Goal: Transaction & Acquisition: Purchase product/service

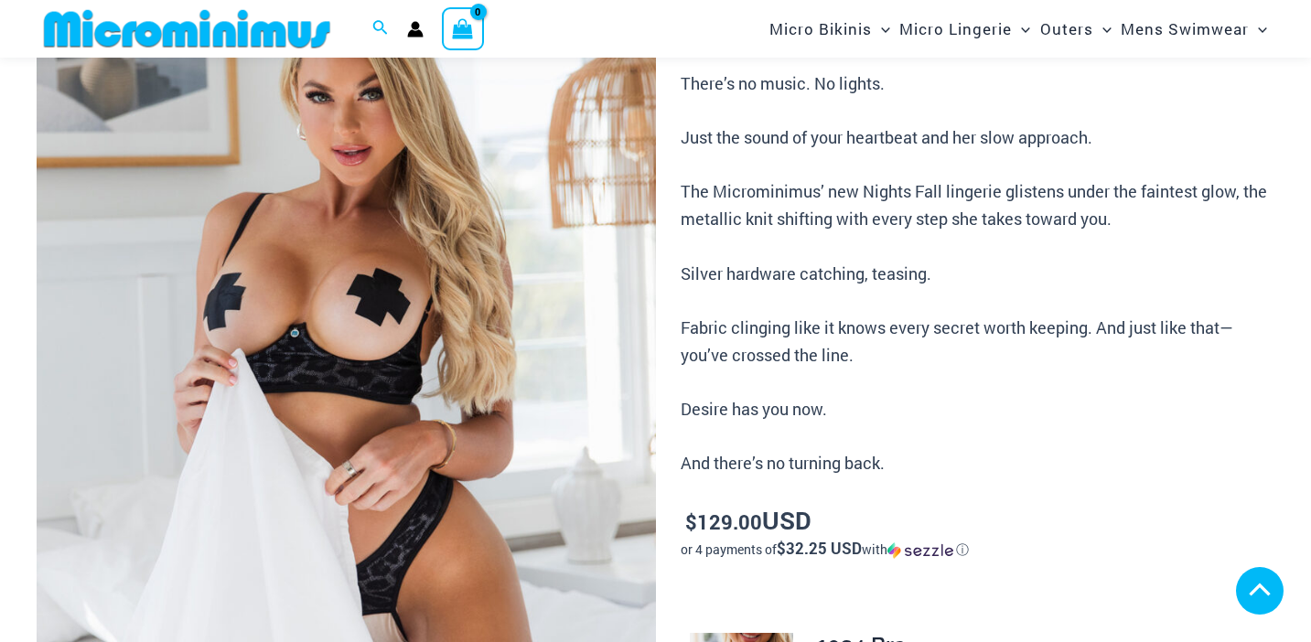
scroll to position [838, 0]
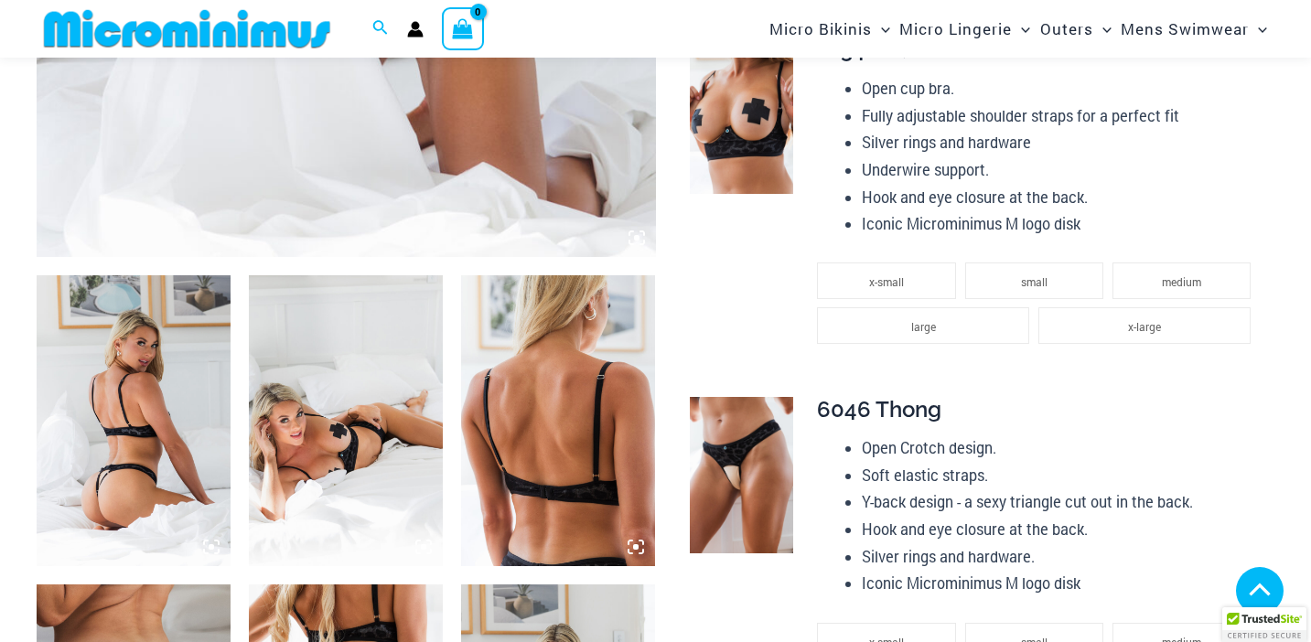
click at [164, 449] on img at bounding box center [134, 420] width 194 height 291
click at [213, 544] on icon at bounding box center [211, 546] width 5 height 5
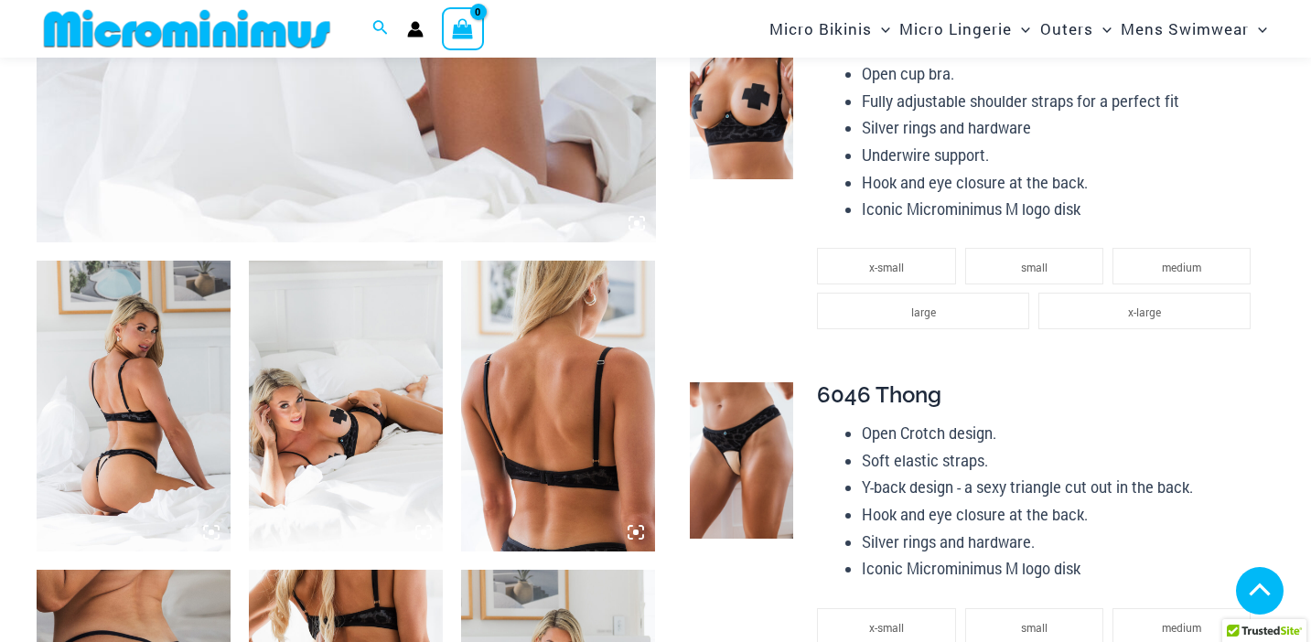
click at [210, 530] on icon at bounding box center [211, 532] width 5 height 5
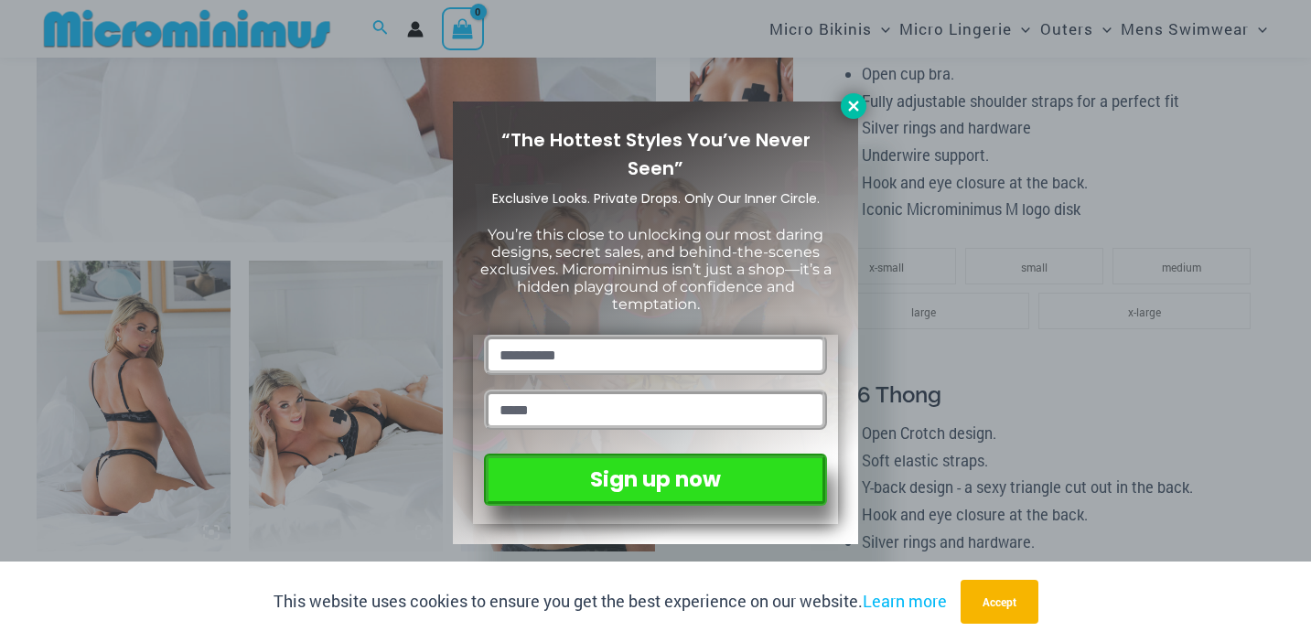
click at [854, 106] on icon at bounding box center [853, 106] width 10 height 10
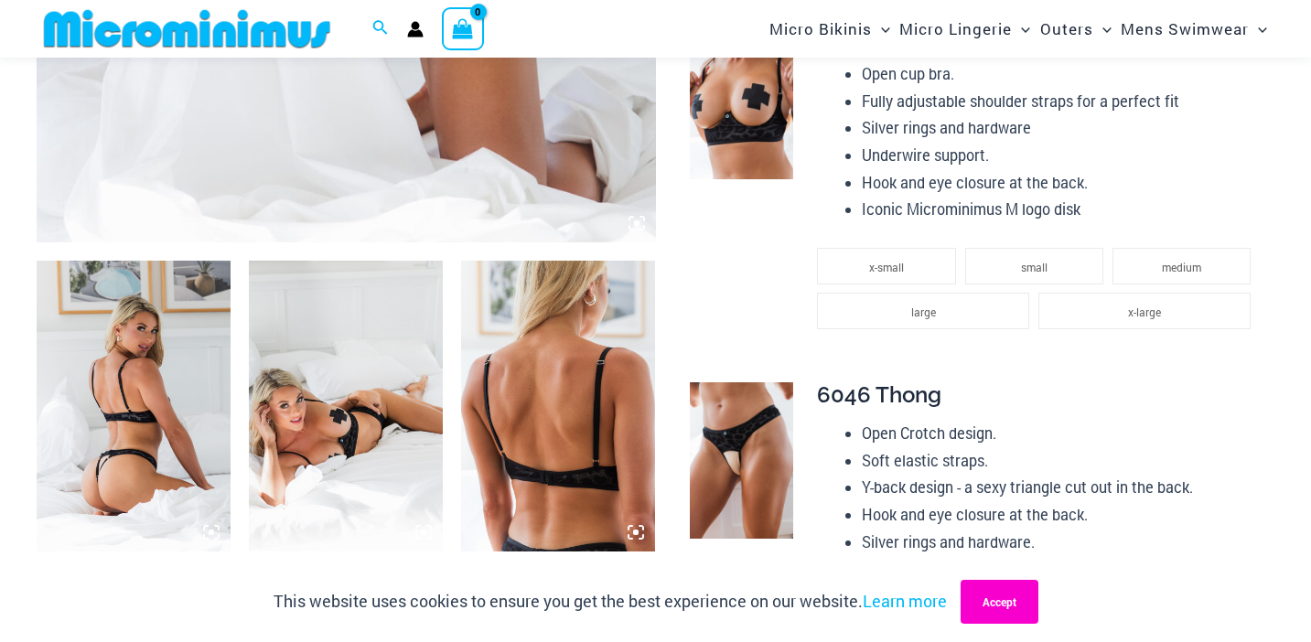
click at [1014, 611] on button "Accept" at bounding box center [1000, 602] width 78 height 44
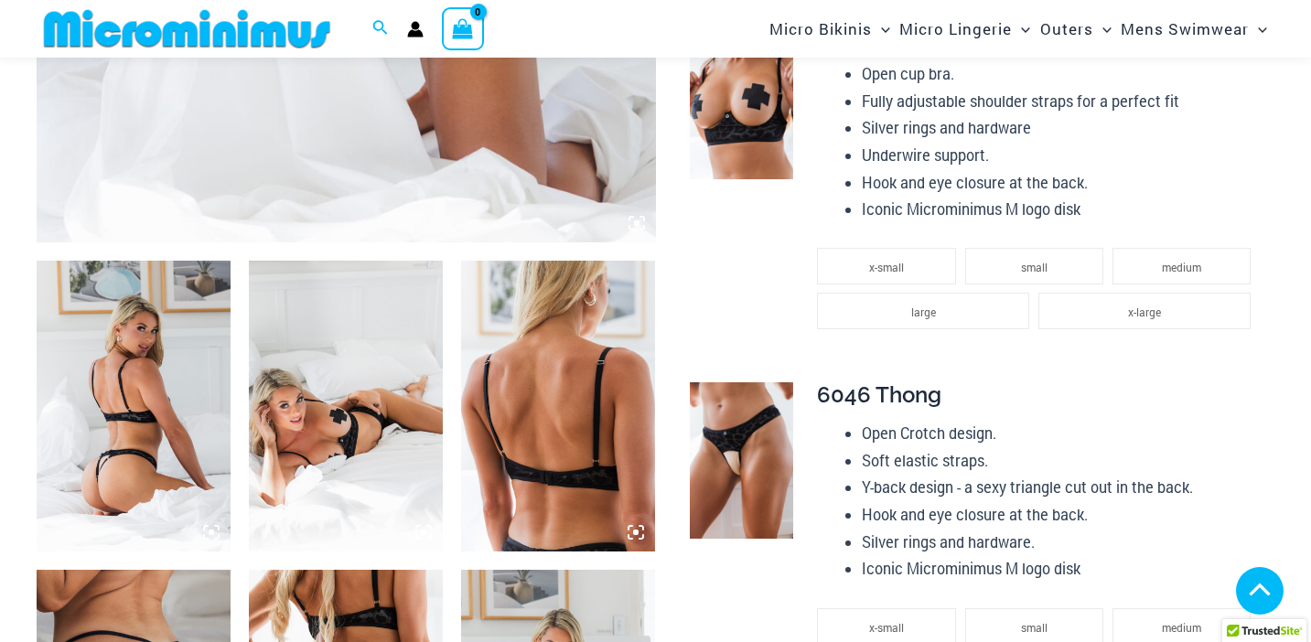
click at [211, 527] on icon at bounding box center [211, 532] width 16 height 16
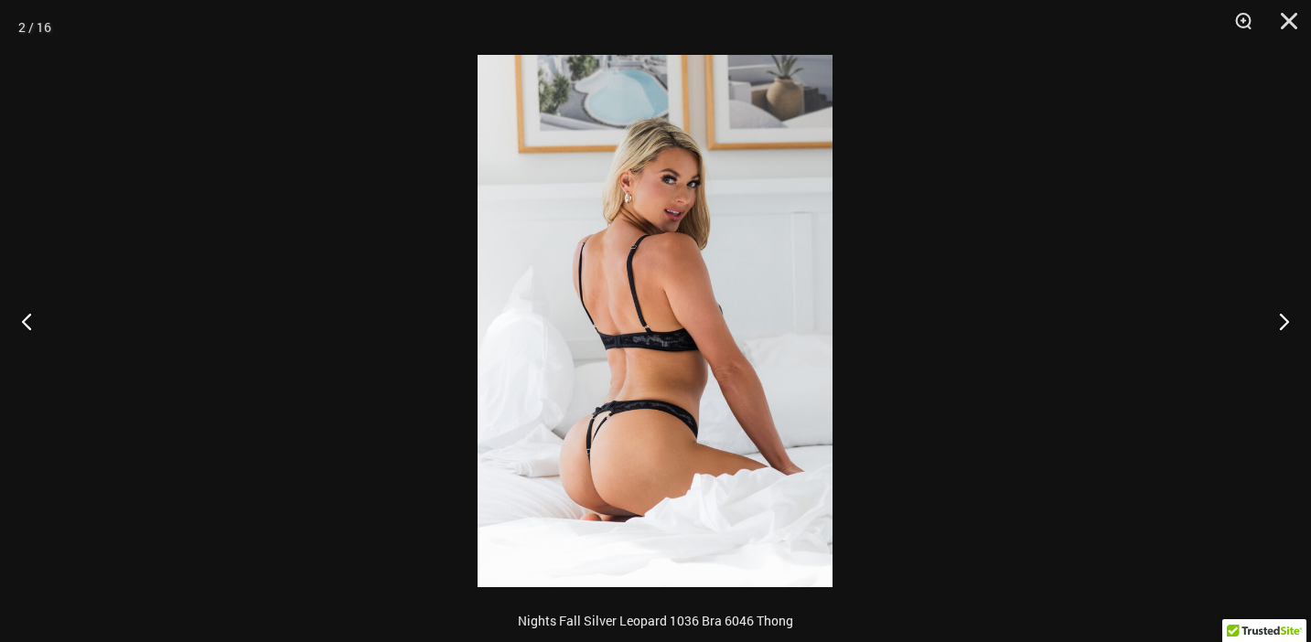
click at [686, 241] on img at bounding box center [655, 321] width 355 height 533
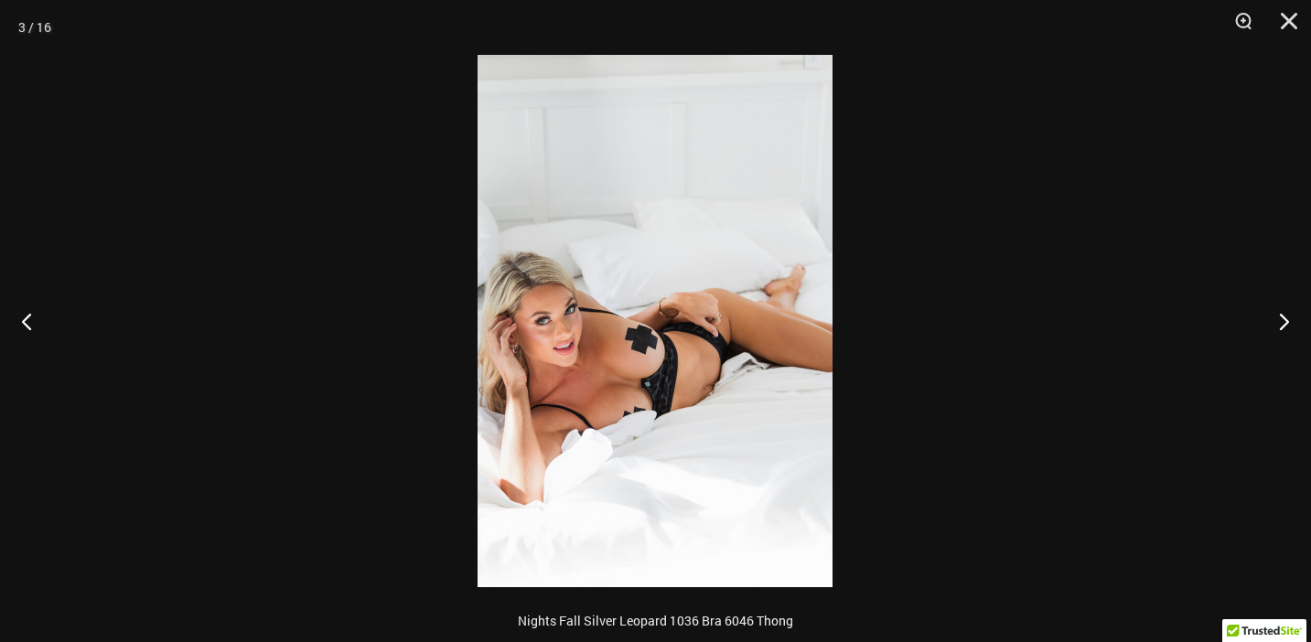
click at [686, 241] on img at bounding box center [655, 321] width 355 height 533
click at [1287, 17] on button "Close" at bounding box center [1283, 27] width 46 height 55
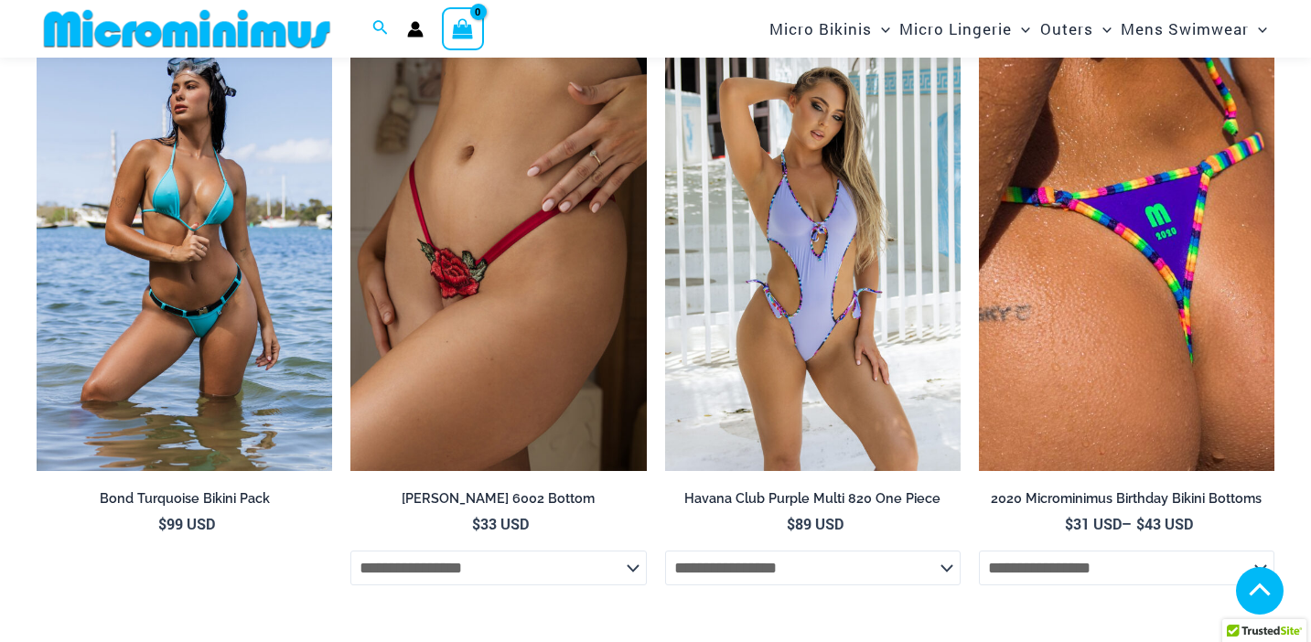
scroll to position [4159, 0]
